Goal: Find specific page/section: Locate a particular part of the current website

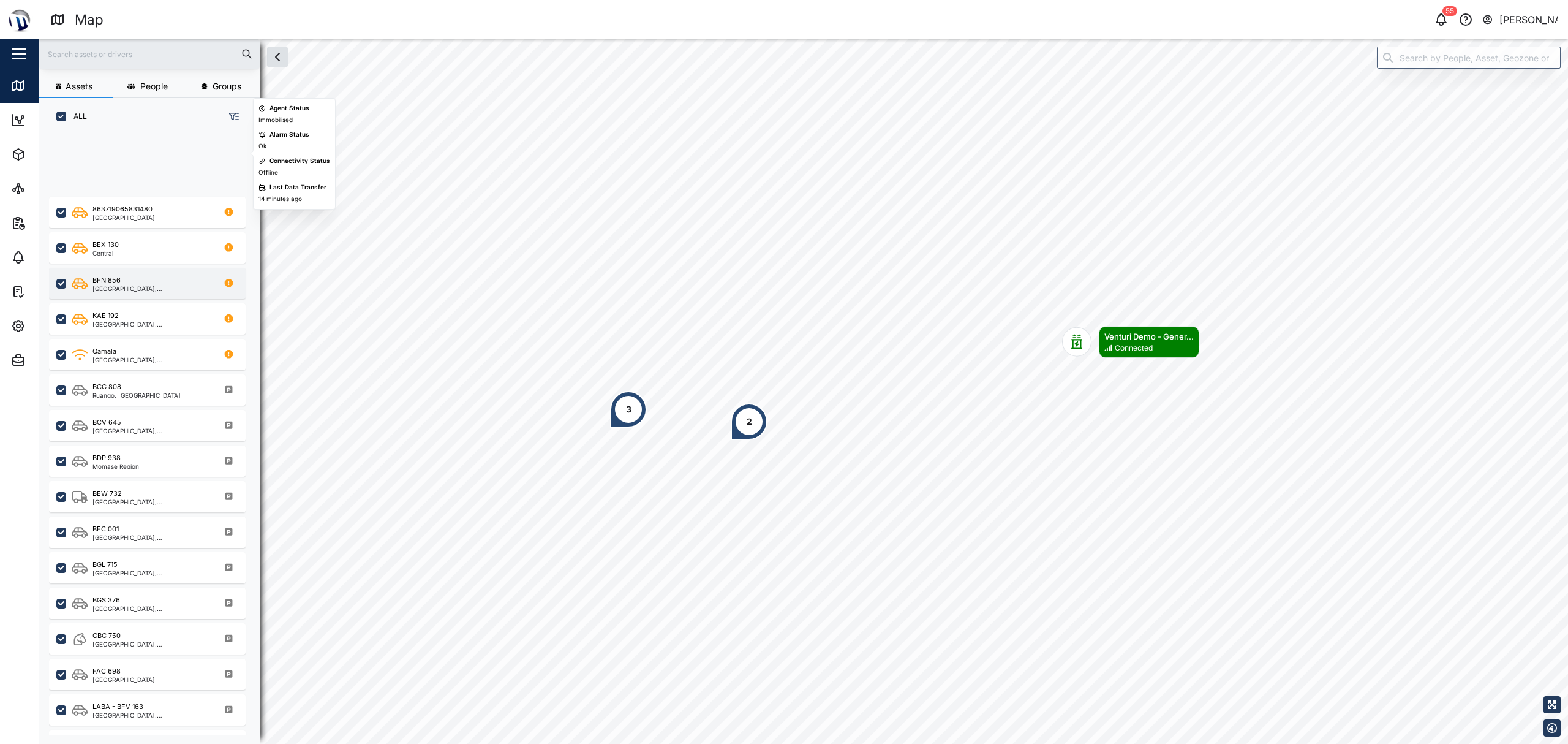
scroll to position [245, 0]
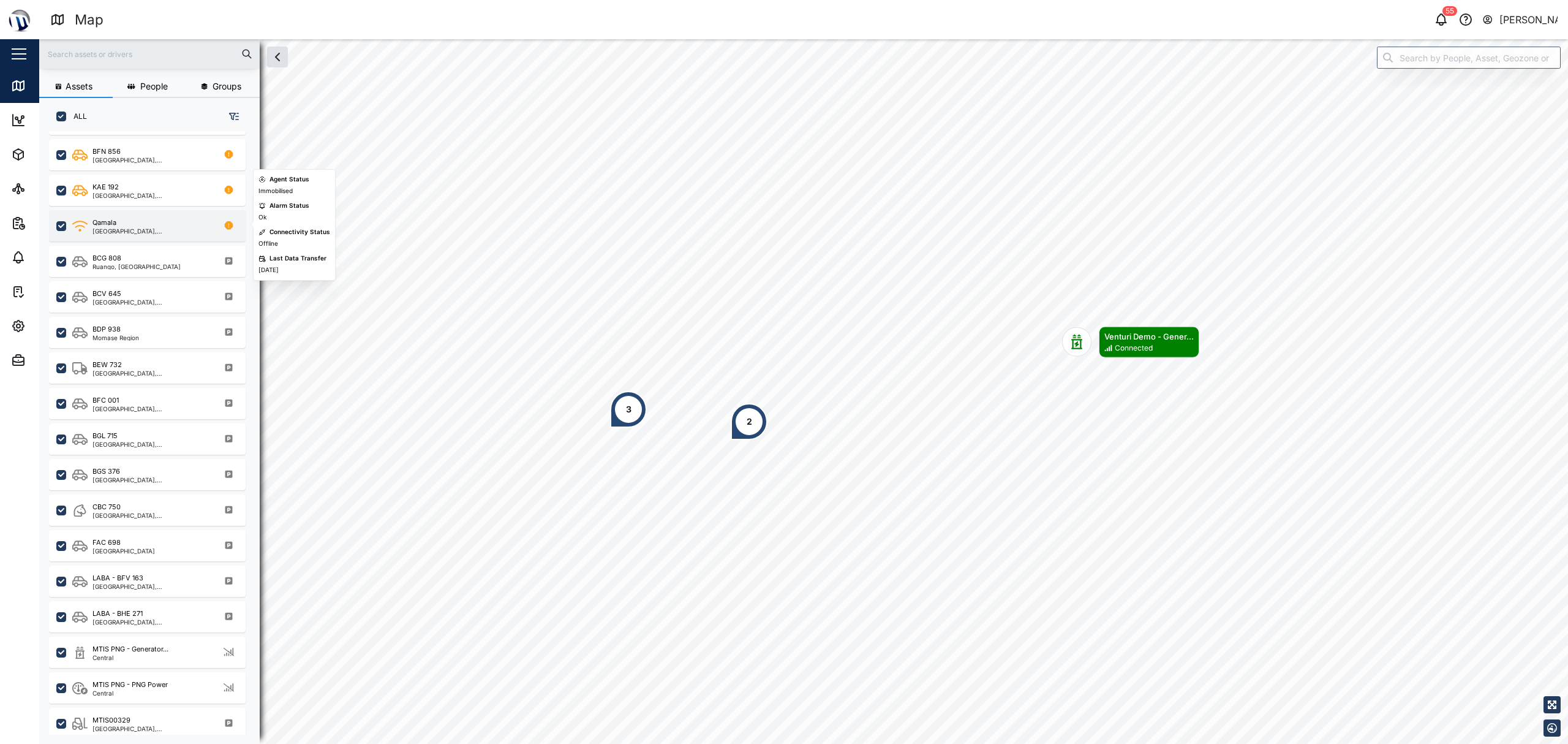
click at [160, 223] on div "Qamala" at bounding box center [151, 222] width 117 height 10
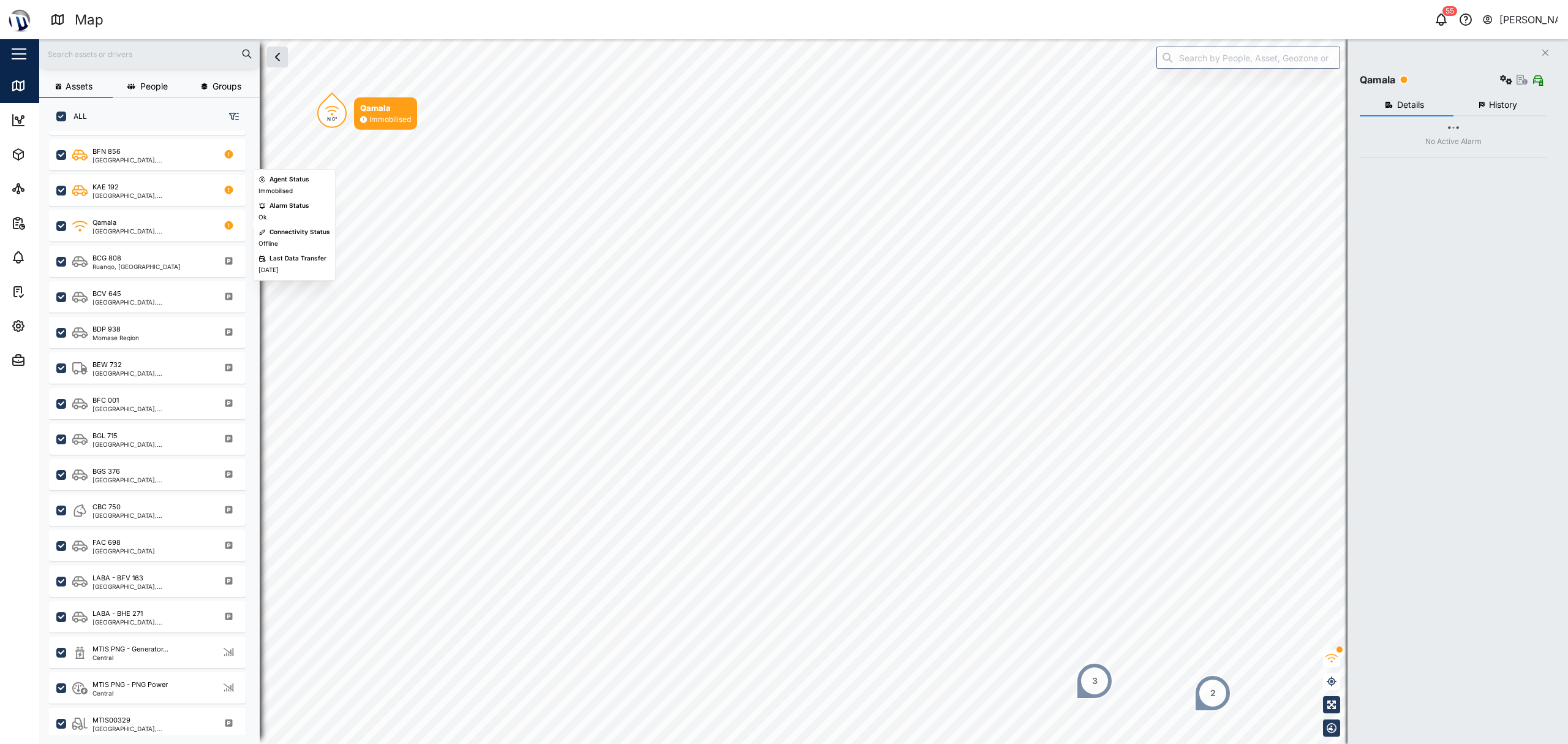
click at [146, 206] on div "[GEOGRAPHIC_DATA], [GEOGRAPHIC_DATA]" at bounding box center [147, 223] width 196 height 35
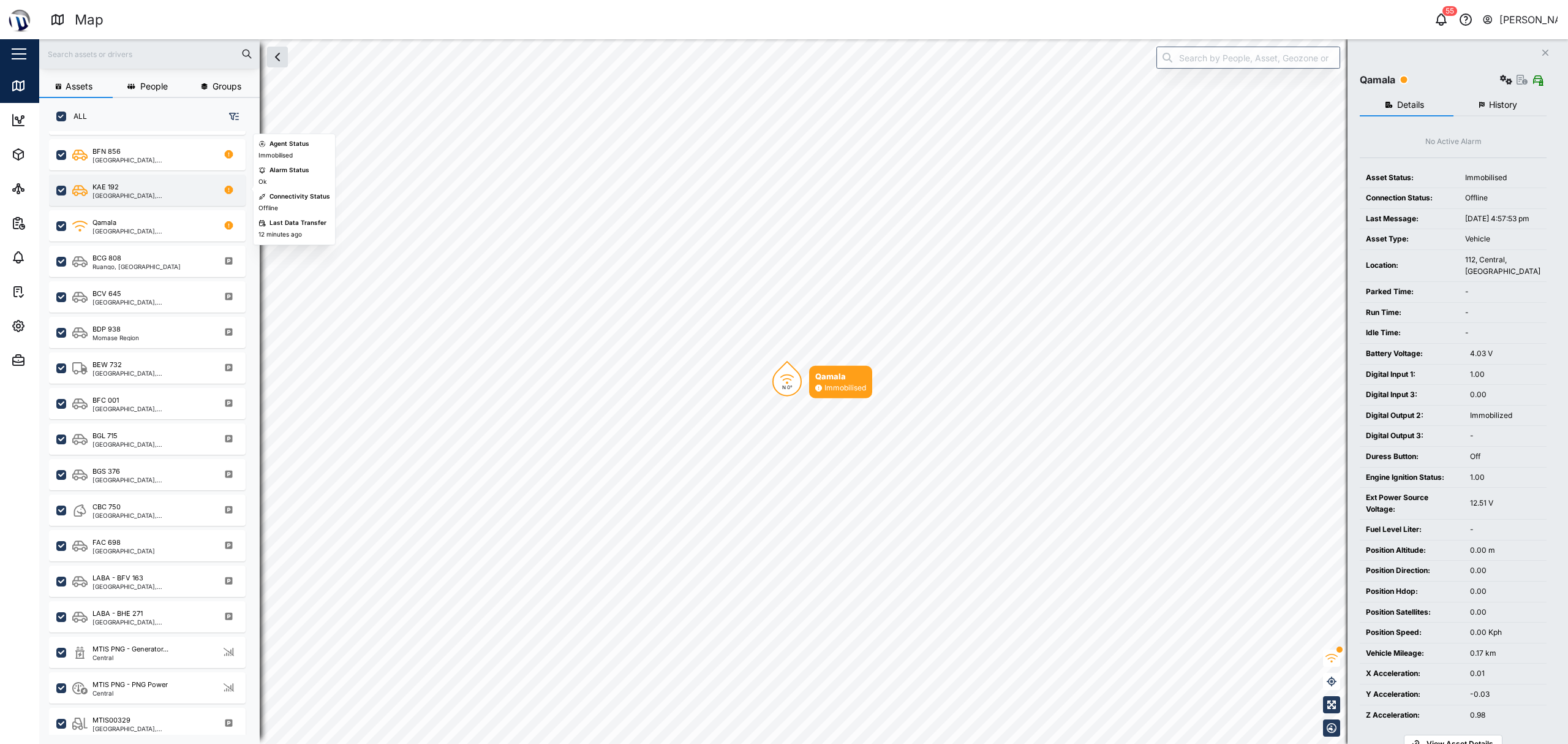
click at [141, 192] on div "KAE 192" at bounding box center [151, 187] width 117 height 10
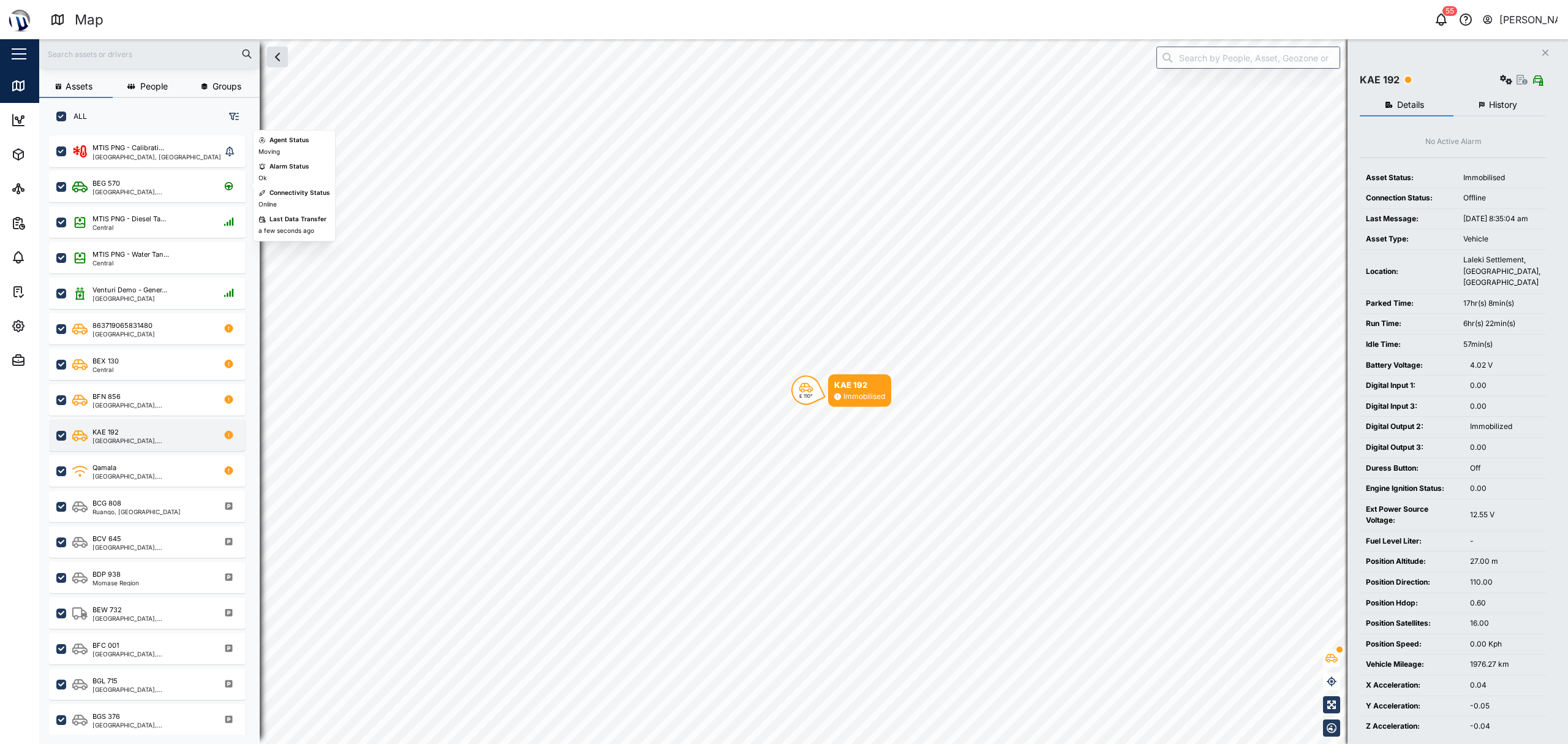
click at [141, 192] on div "[GEOGRAPHIC_DATA], [GEOGRAPHIC_DATA]" at bounding box center [151, 192] width 117 height 6
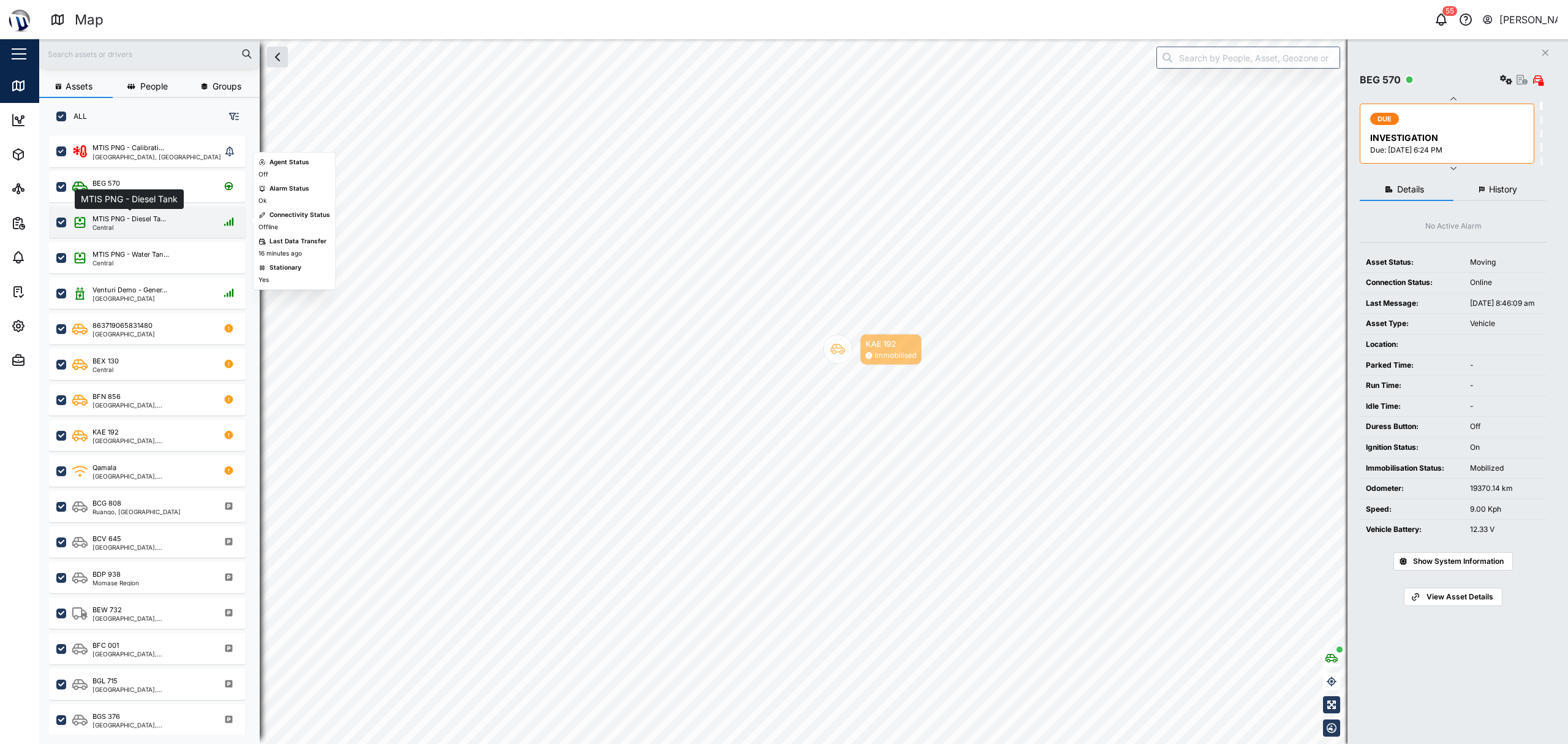
click at [160, 219] on div "MTIS PNG - Diesel Ta..." at bounding box center [130, 218] width 74 height 10
